Goal: Transaction & Acquisition: Obtain resource

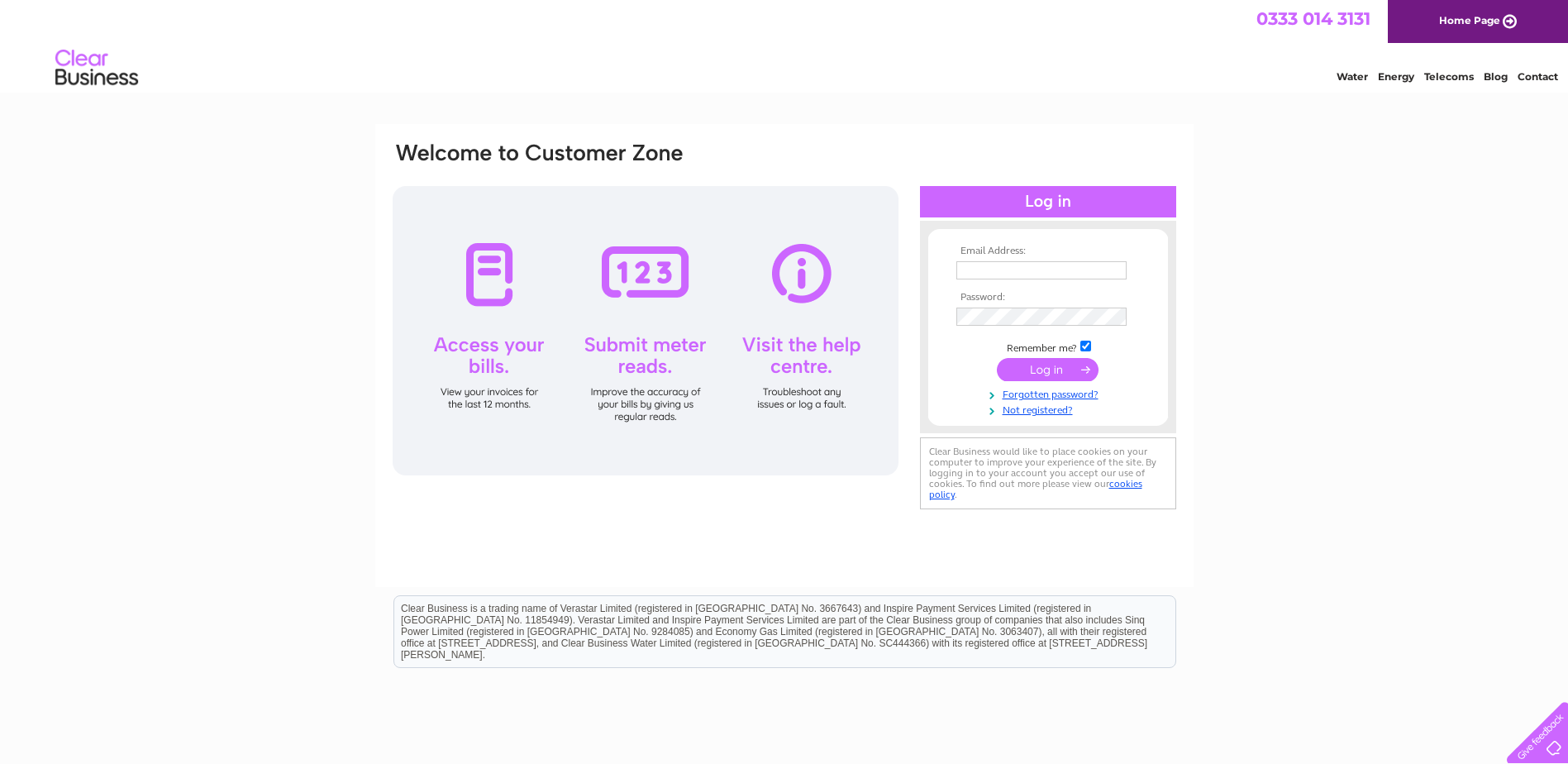
type input "[EMAIL_ADDRESS][DOMAIN_NAME]"
click at [1054, 364] on input "submit" at bounding box center [1047, 369] width 102 height 24
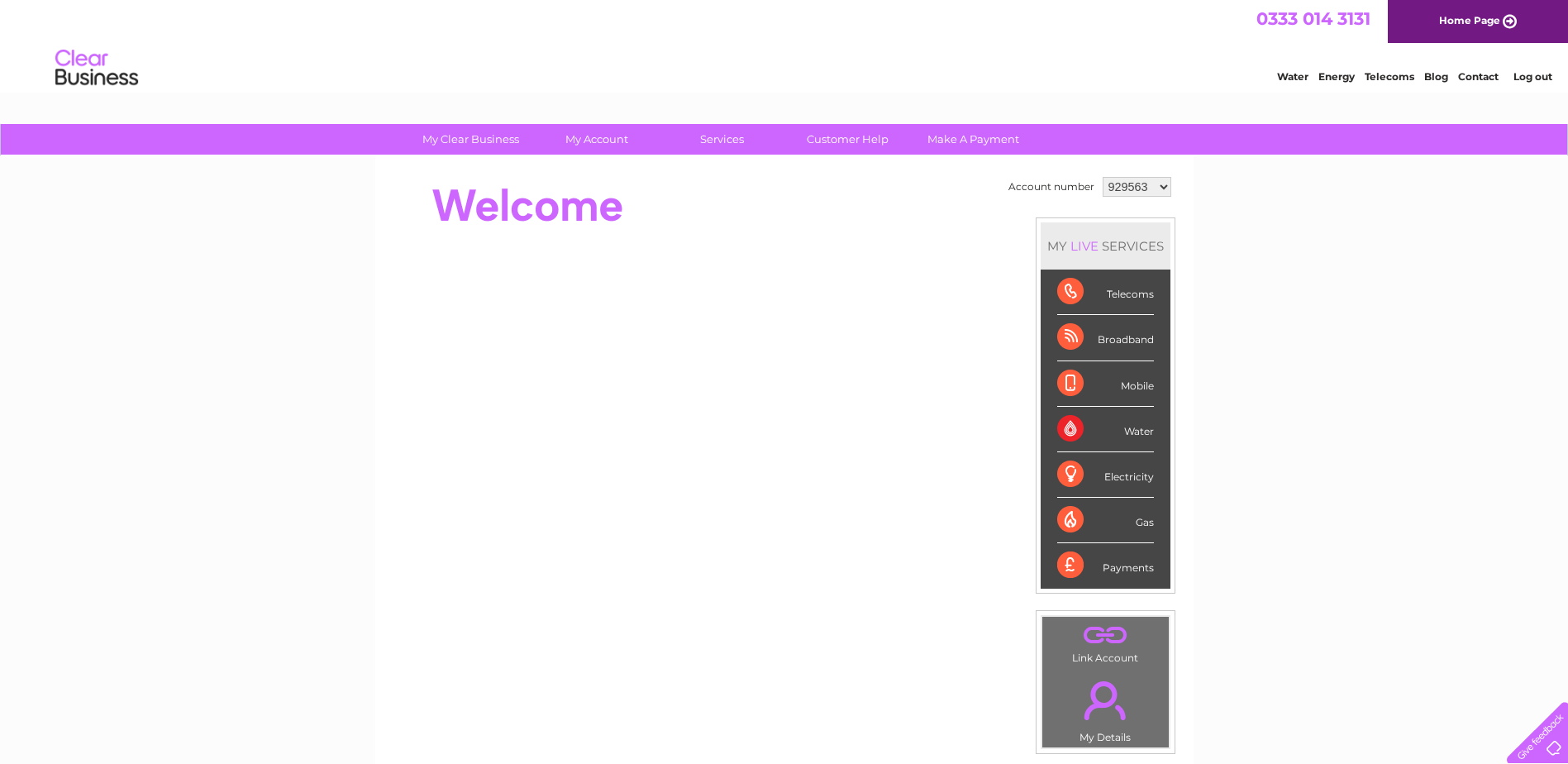
click at [1146, 186] on select "929563 1119500" at bounding box center [1136, 187] width 69 height 20
select select "1119500"
click at [1102, 177] on select "929563 1119500" at bounding box center [1136, 187] width 69 height 20
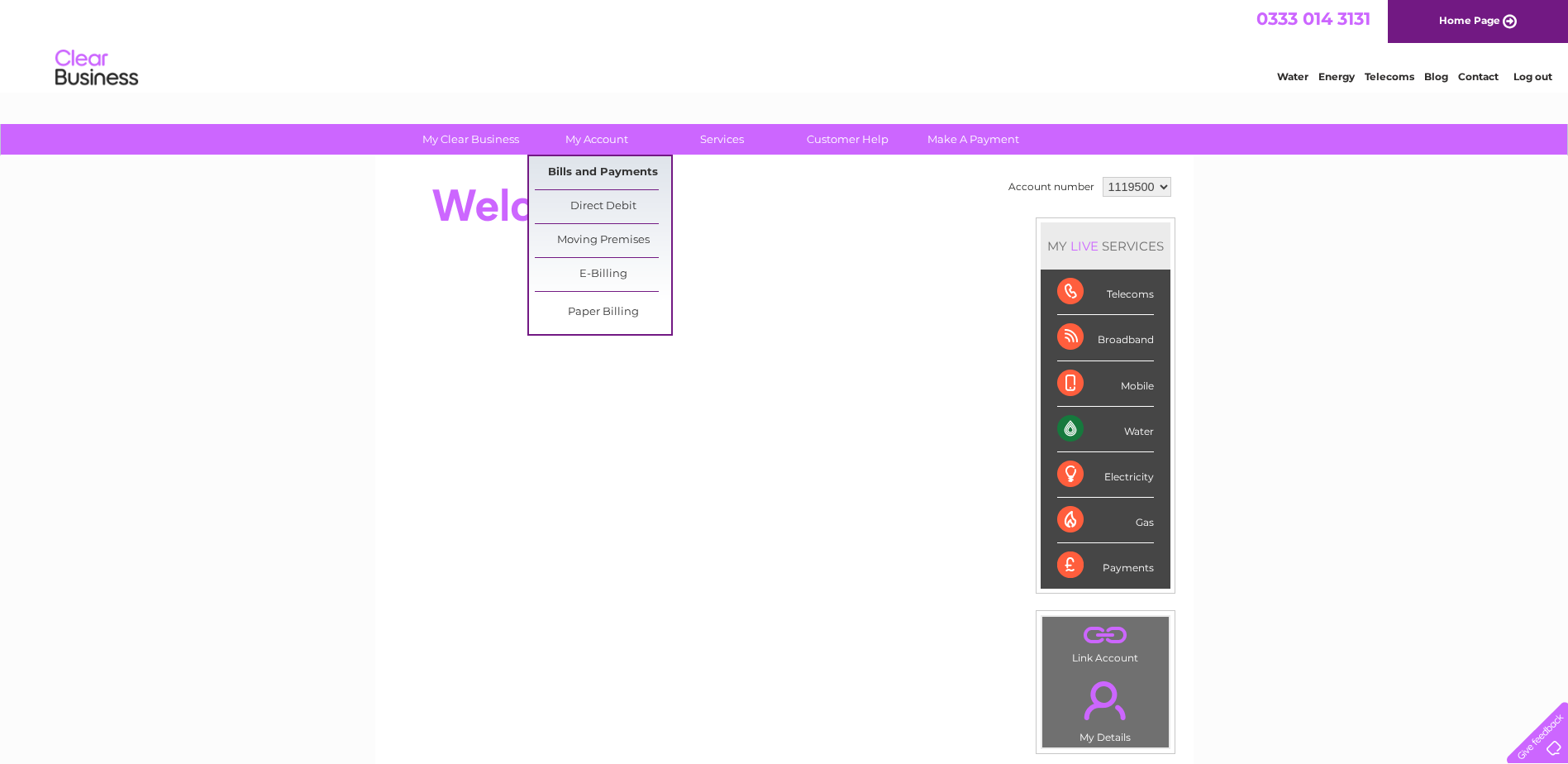
click at [596, 169] on link "Bills and Payments" at bounding box center [603, 173] width 136 height 33
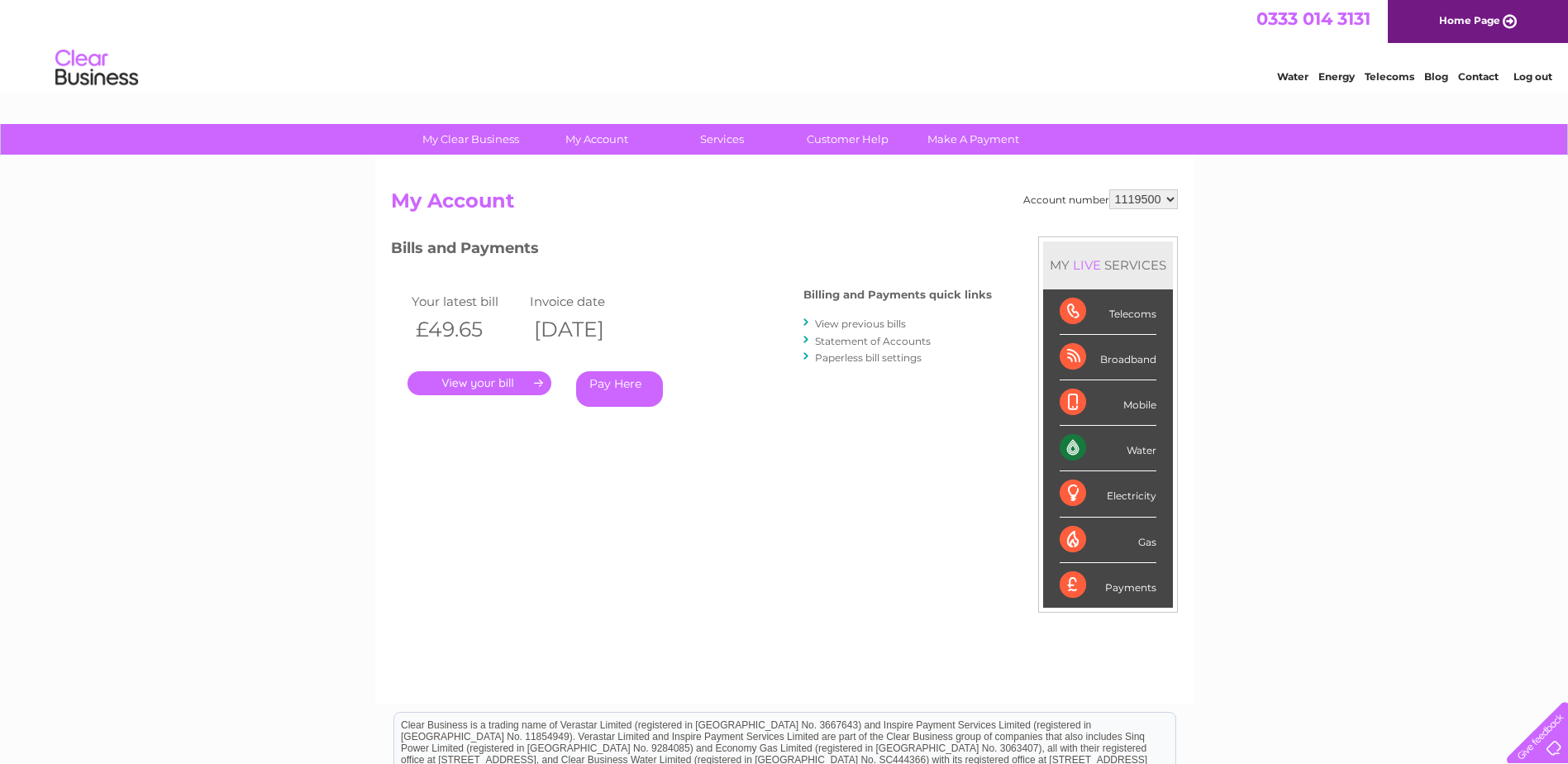
click at [511, 385] on link "." at bounding box center [479, 383] width 144 height 24
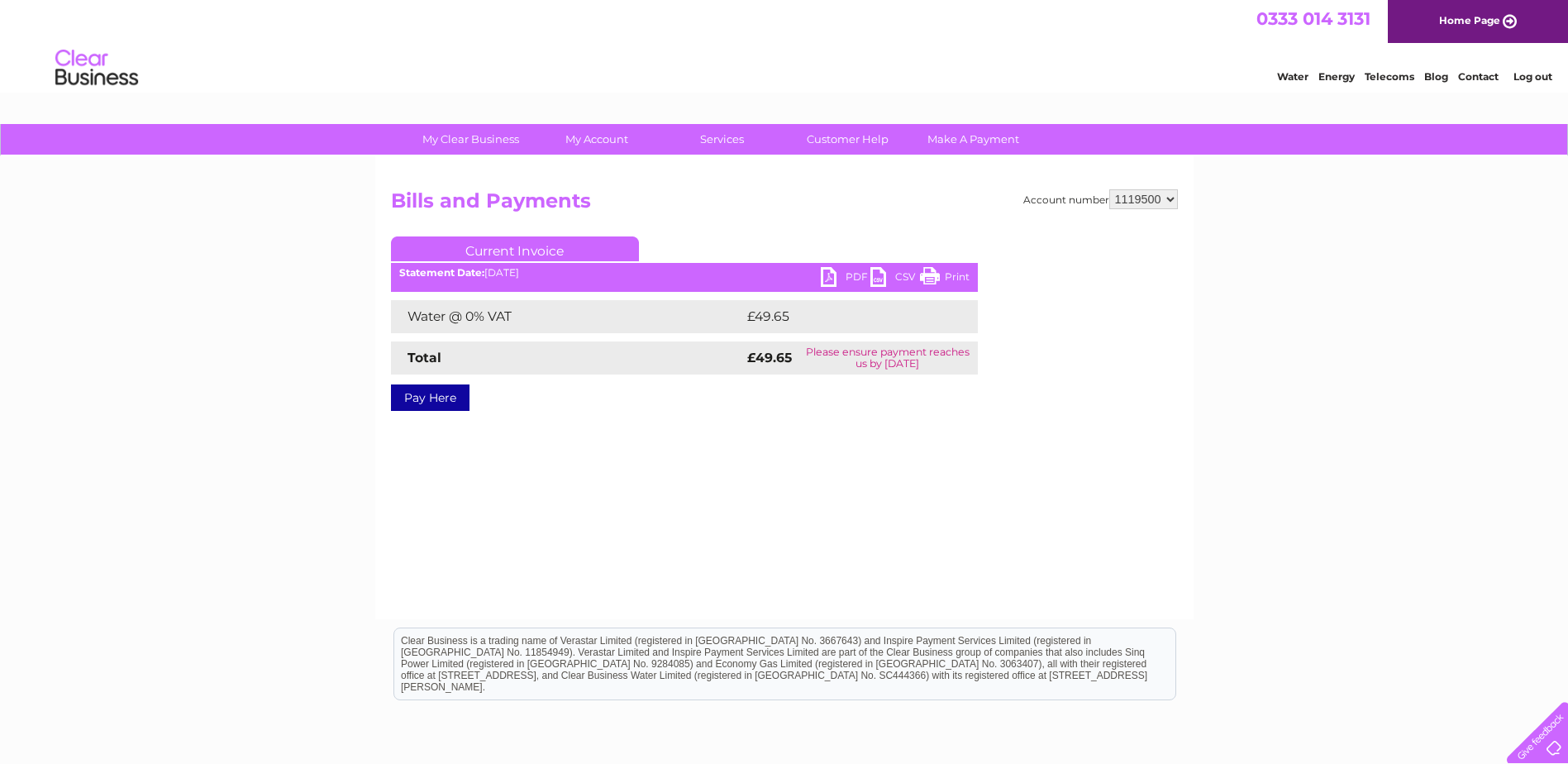
click at [842, 278] on link "PDF" at bounding box center [845, 278] width 50 height 24
